Goal: Browse casually

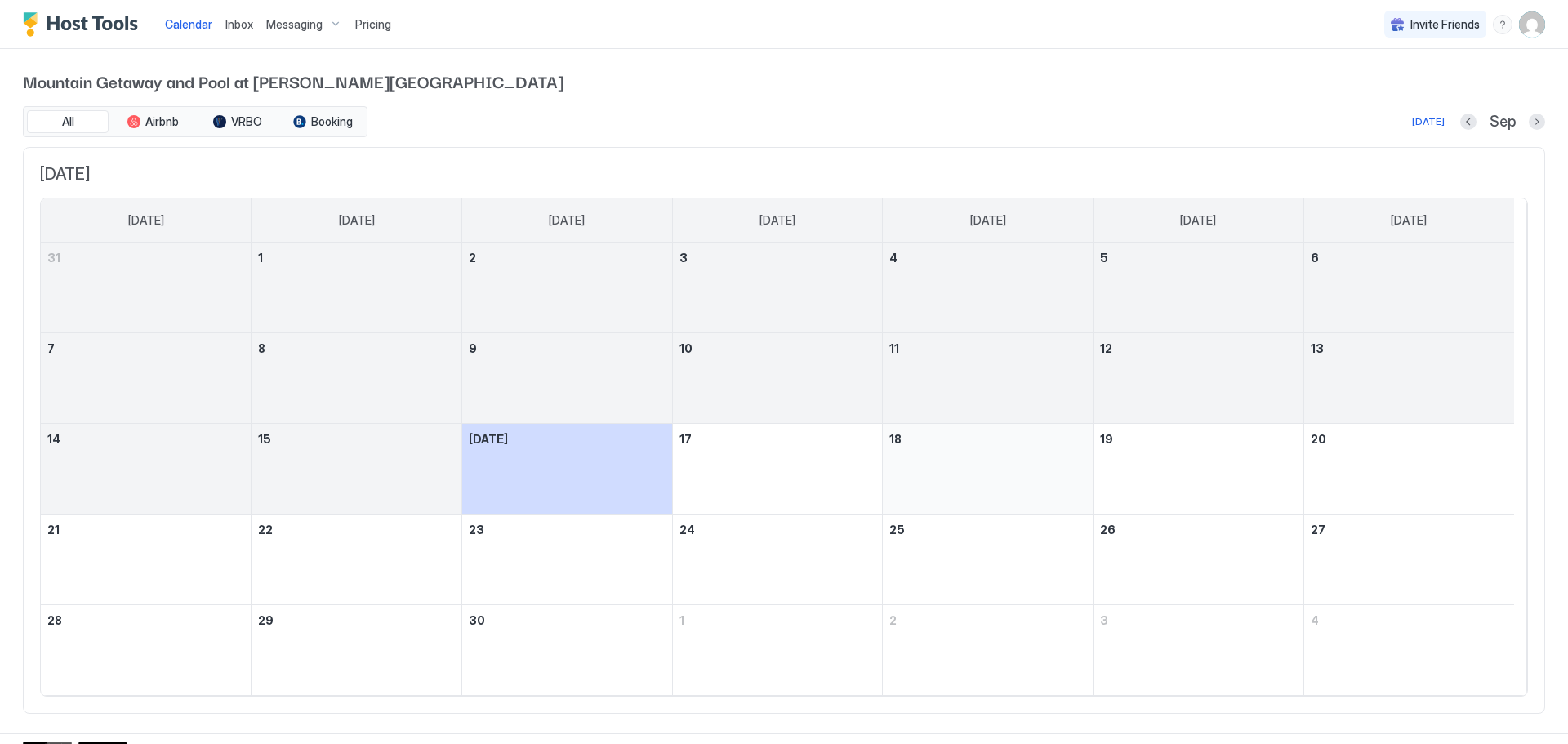
click at [1002, 449] on div "September 18, 2025" at bounding box center [987, 469] width 197 height 77
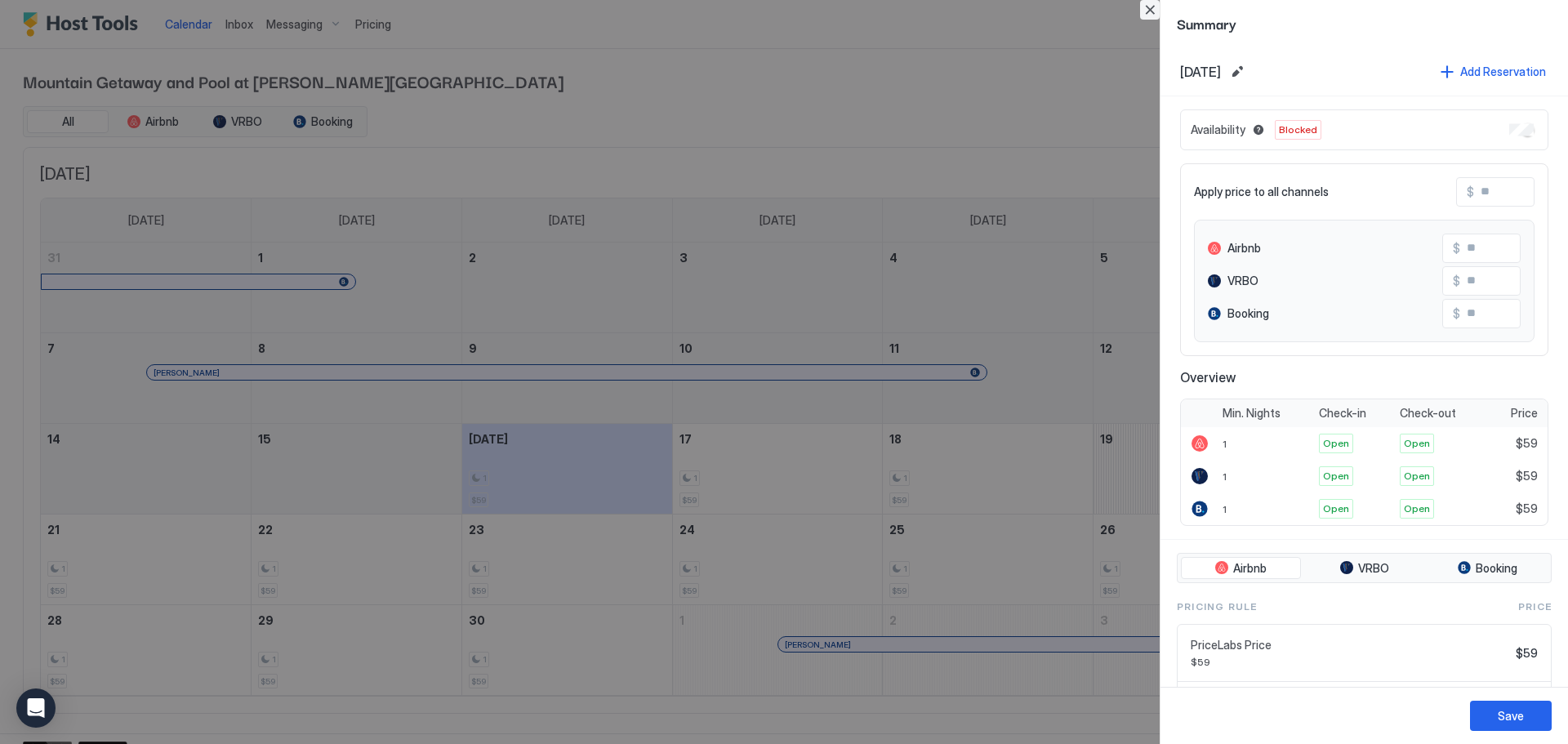
click at [1153, 13] on button "Close" at bounding box center [1149, 9] width 20 height 20
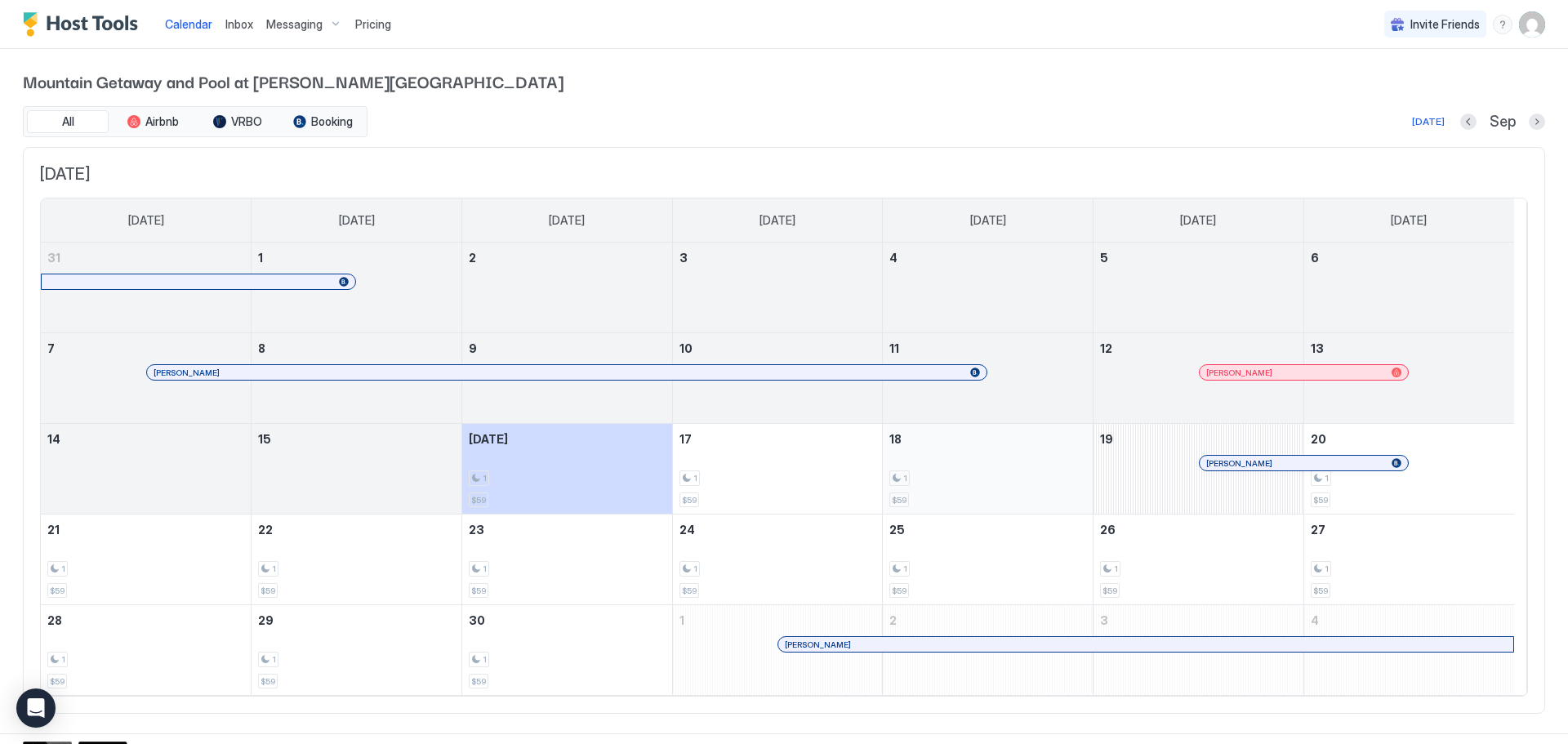
drag, startPoint x: 1056, startPoint y: 463, endPoint x: 1071, endPoint y: 471, distance: 17.0
click at [1071, 471] on div "1 $59" at bounding box center [987, 469] width 197 height 77
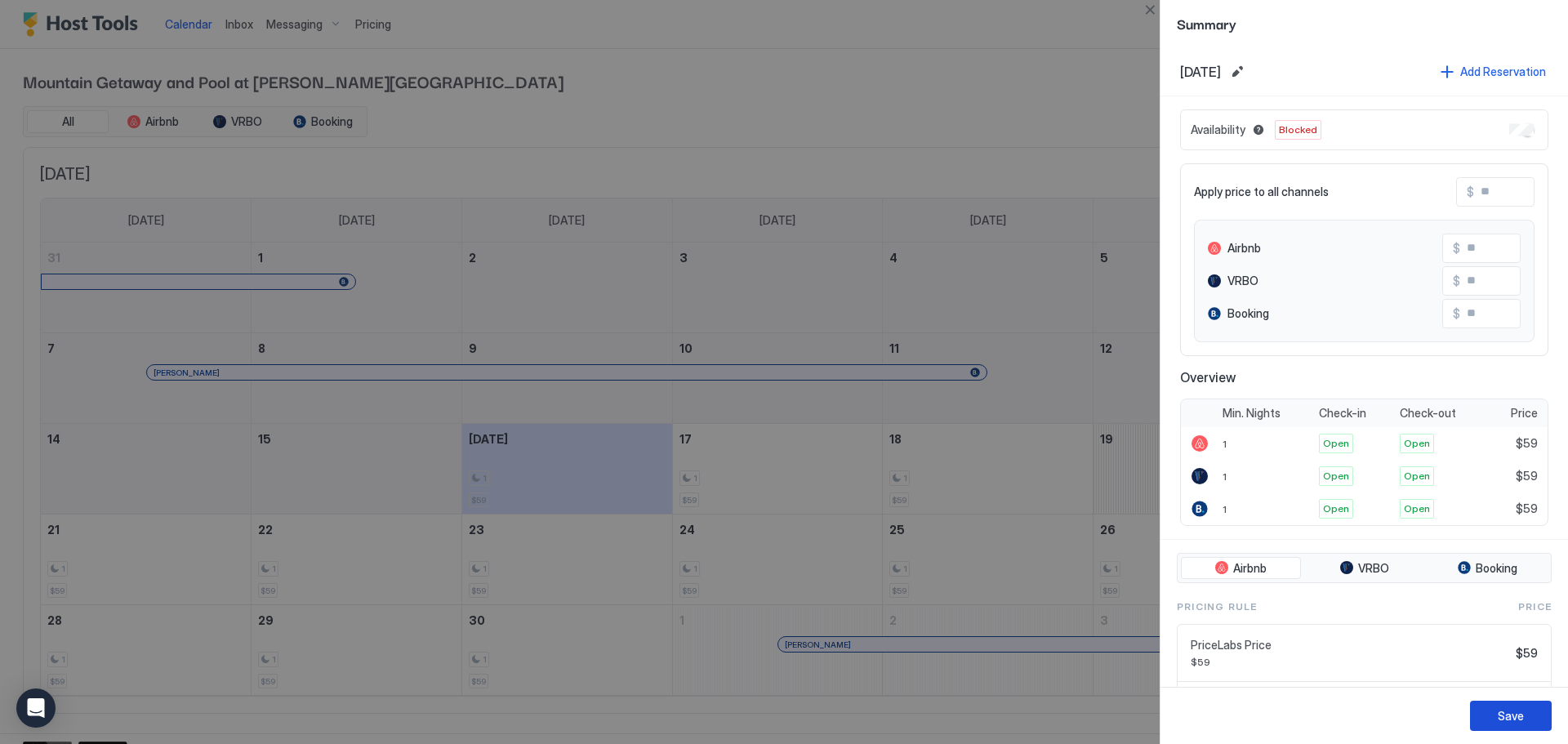
click at [1493, 714] on button "Save" at bounding box center [1510, 715] width 81 height 30
